Goal: Submit feedback/report problem

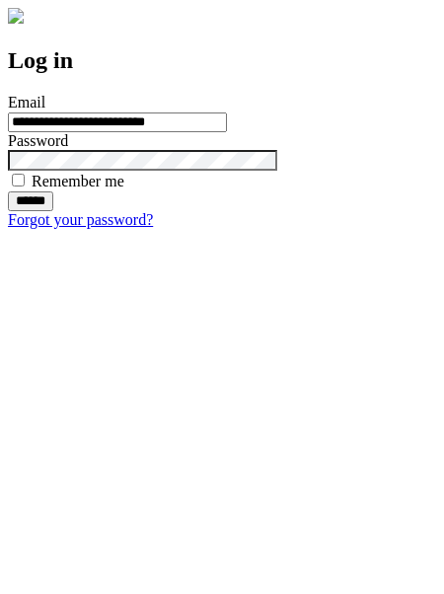
click at [53, 211] on input "******" at bounding box center [30, 201] width 45 height 20
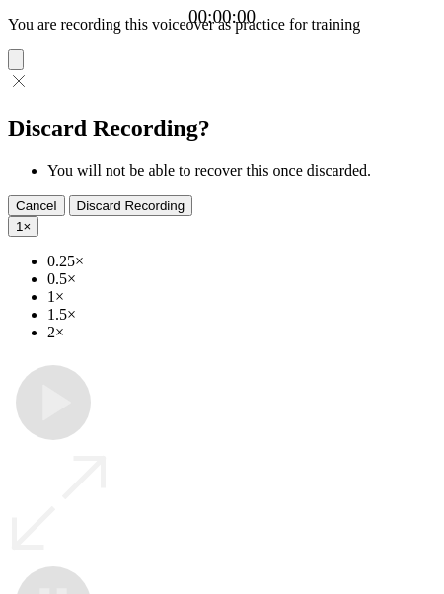
type input "**********"
